Goal: Task Accomplishment & Management: Complete application form

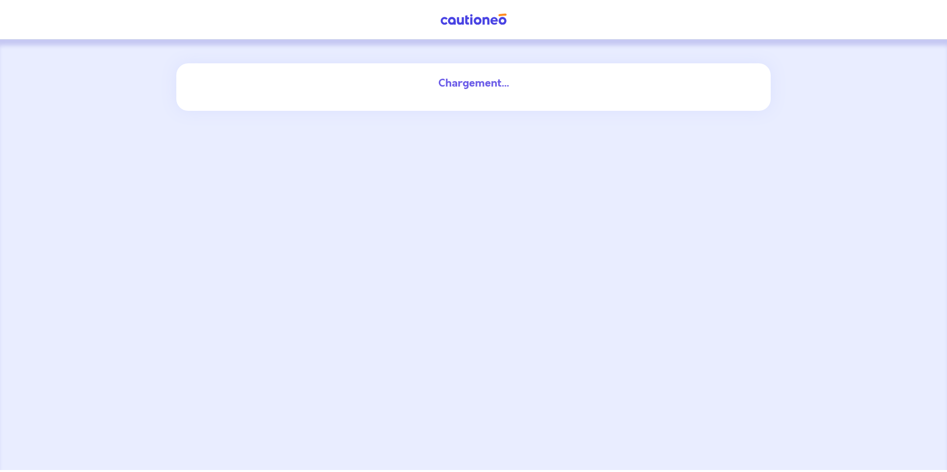
click at [496, 81] on div "Chargement..." at bounding box center [473, 83] width 535 height 16
click at [496, 82] on div "Chargement..." at bounding box center [473, 83] width 535 height 16
